Goal: Task Accomplishment & Management: Use online tool/utility

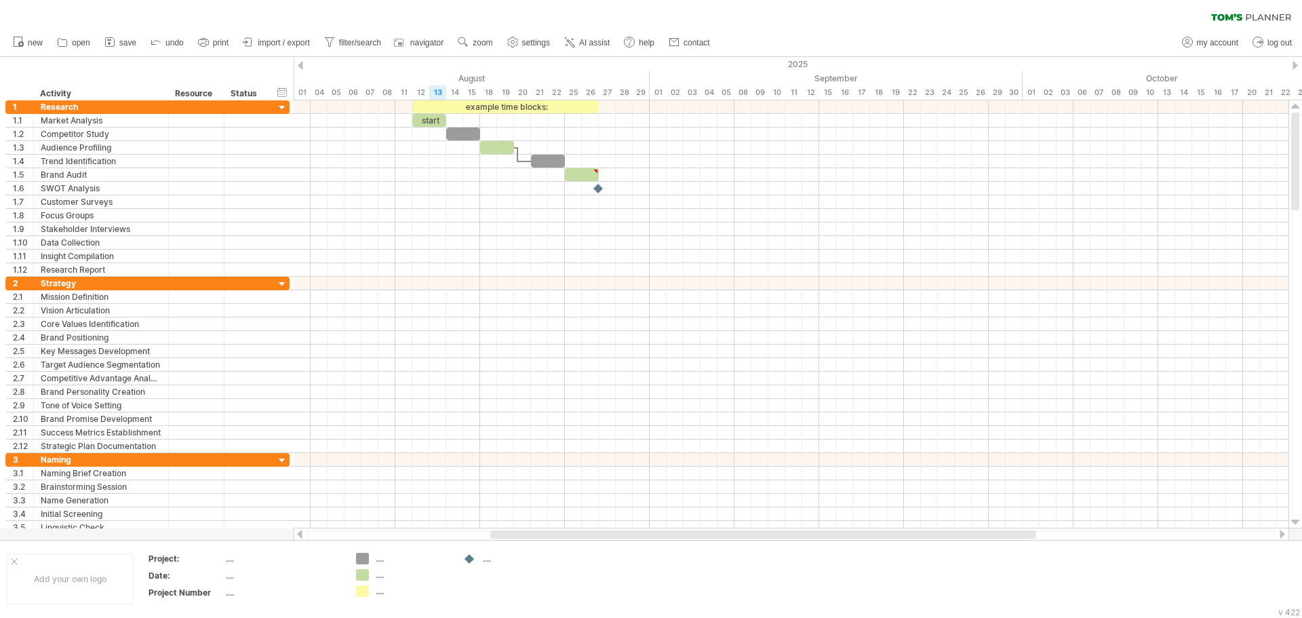
click at [100, 12] on div "clear filter reapply filter" at bounding box center [651, 14] width 1302 height 28
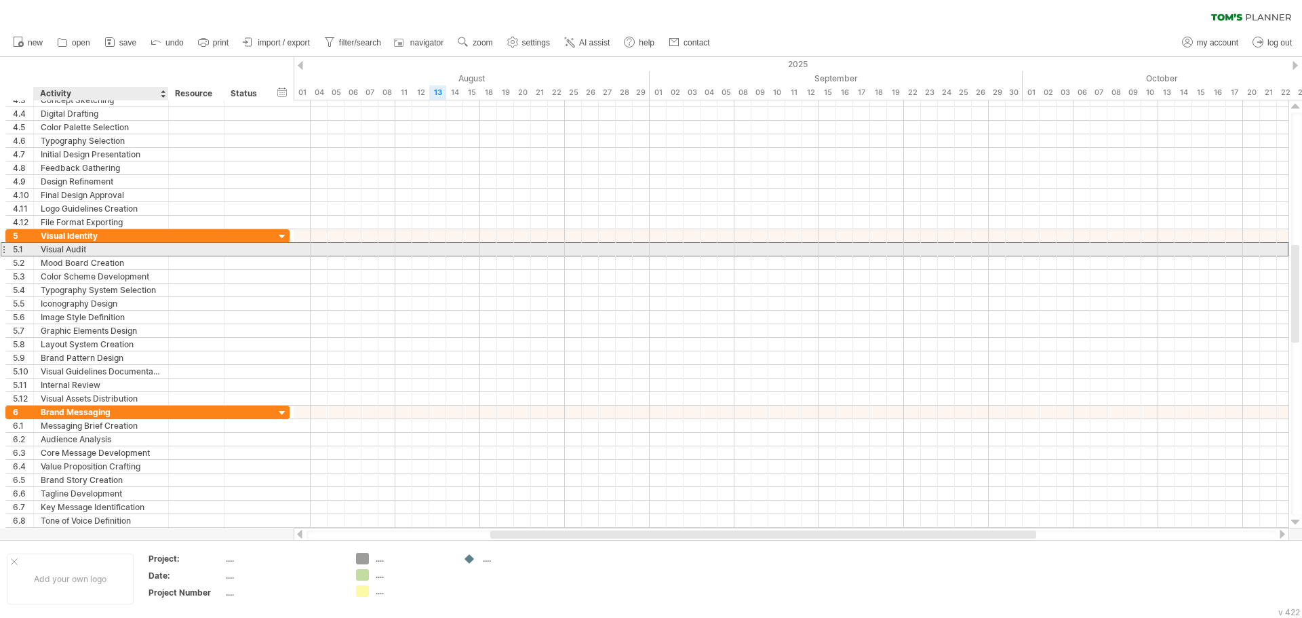
click at [78, 247] on div "Visual Audit" at bounding box center [101, 249] width 121 height 13
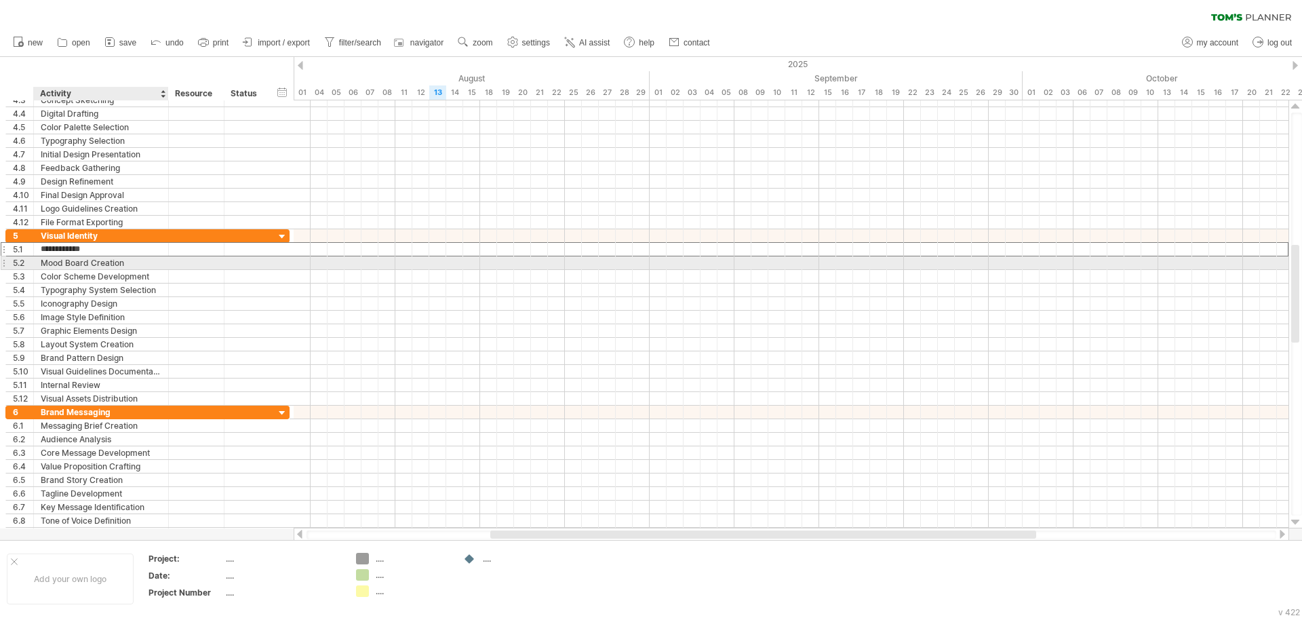
click at [85, 260] on div "Mood Board Creation" at bounding box center [101, 262] width 121 height 13
click at [87, 267] on input "**********" at bounding box center [101, 262] width 121 height 13
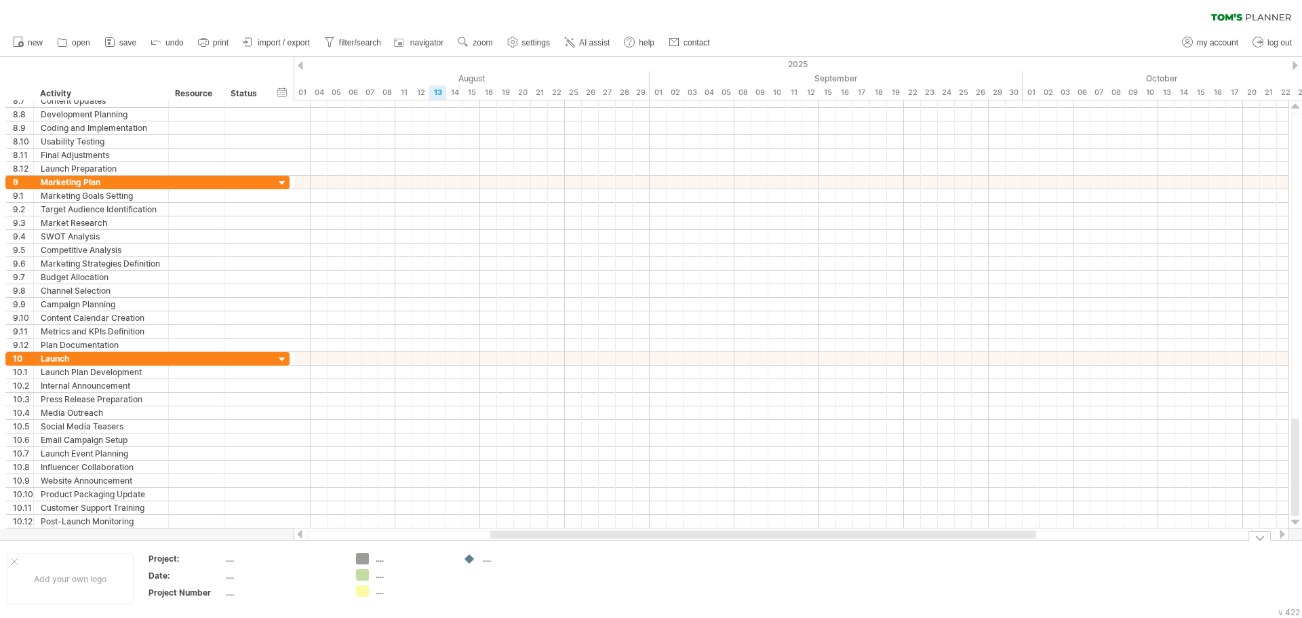
click at [532, 593] on td "...." at bounding box center [509, 579] width 107 height 52
drag, startPoint x: 330, startPoint y: 533, endPoint x: 294, endPoint y: 533, distance: 35.9
click at [294, 533] on div at bounding box center [792, 535] width 996 height 14
click at [302, 537] on div at bounding box center [299, 534] width 11 height 9
click at [303, 536] on div at bounding box center [299, 534] width 11 height 9
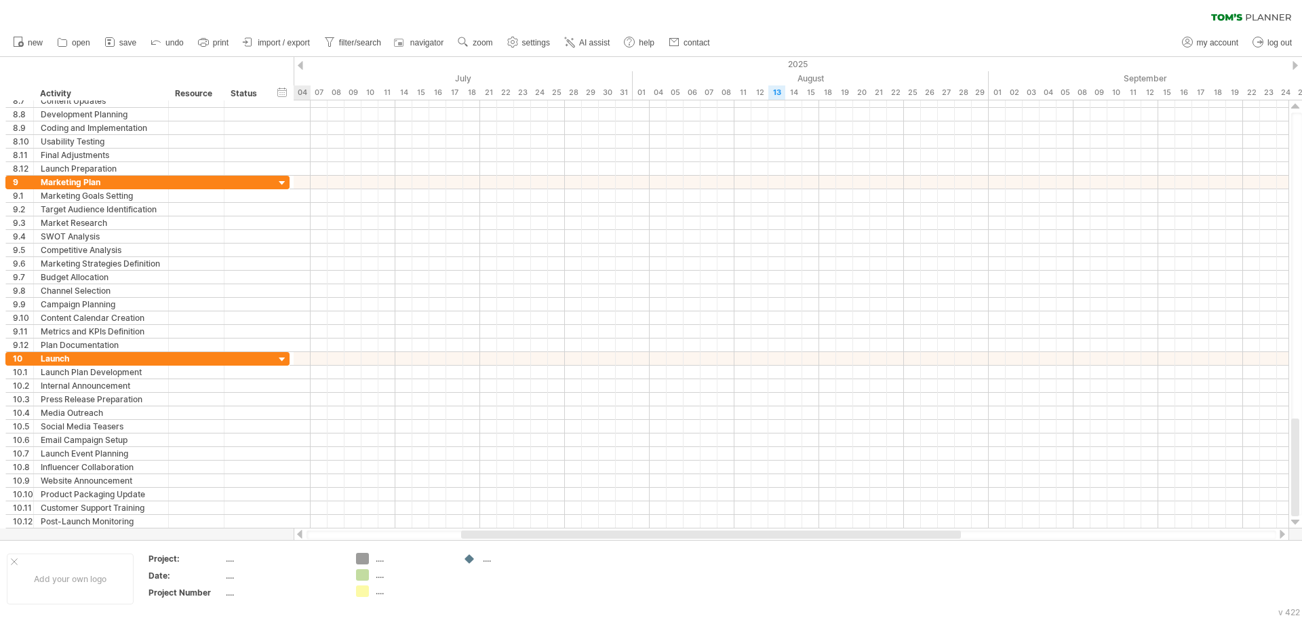
click at [303, 536] on div at bounding box center [299, 534] width 11 height 9
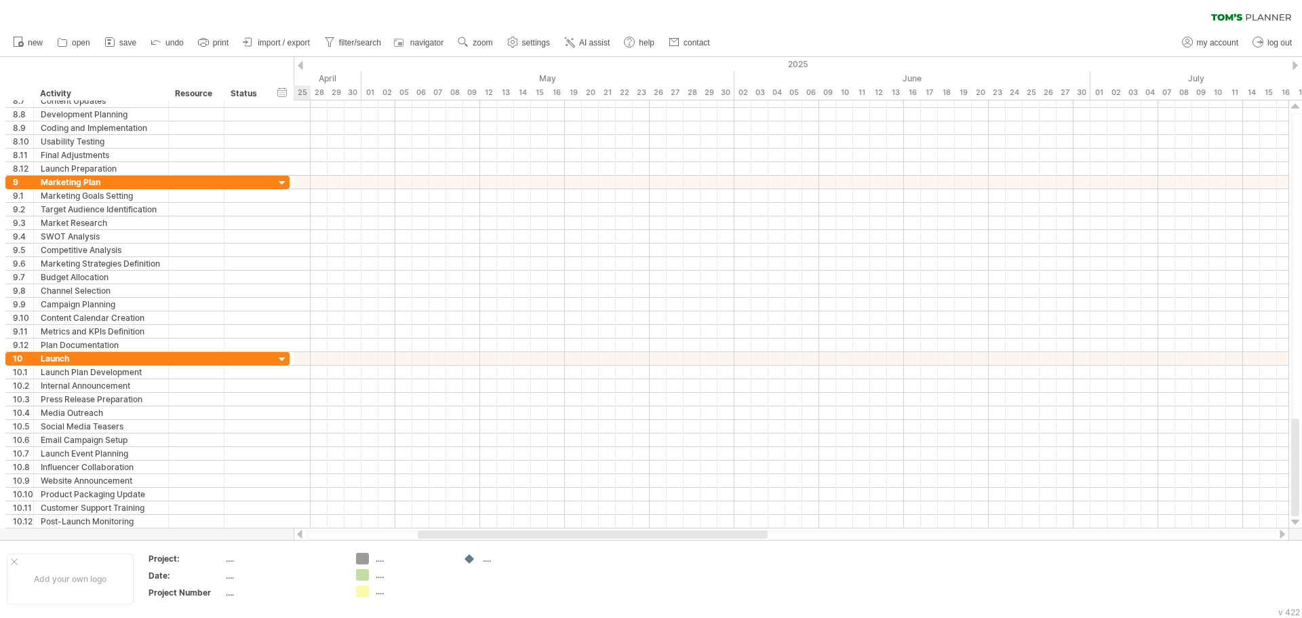
click at [303, 536] on div at bounding box center [299, 534] width 11 height 9
drag, startPoint x: 442, startPoint y: 533, endPoint x: 243, endPoint y: 532, distance: 199.4
click at [243, 532] on div "Trying to reach [DOMAIN_NAME] Connected again... 0% clear filter new 1" at bounding box center [651, 309] width 1302 height 618
